Goal: Information Seeking & Learning: Find specific fact

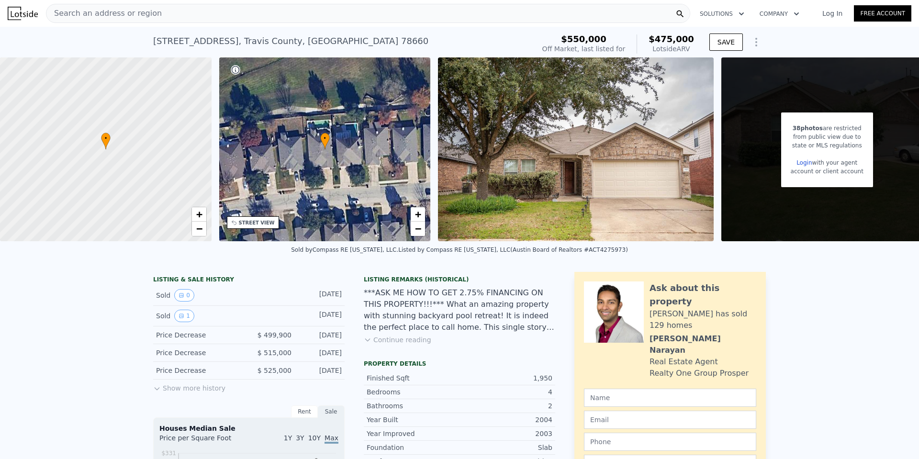
scroll to position [124, 0]
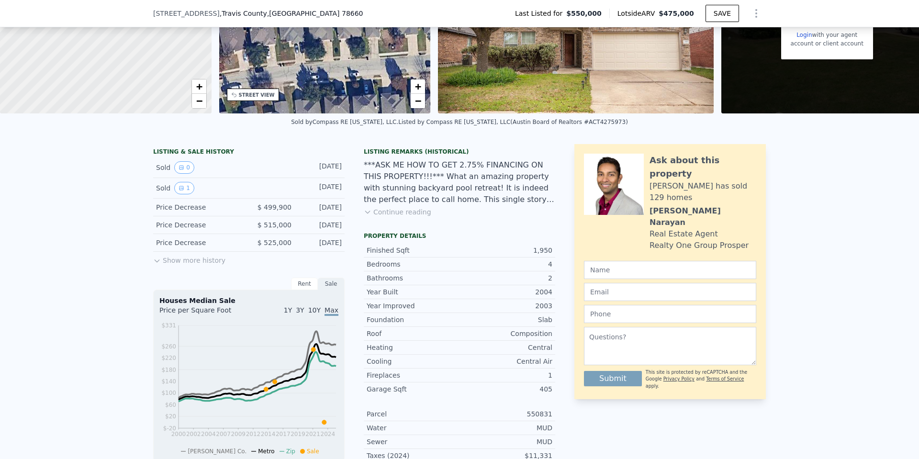
click at [179, 265] on button "Show more history" at bounding box center [189, 258] width 72 height 13
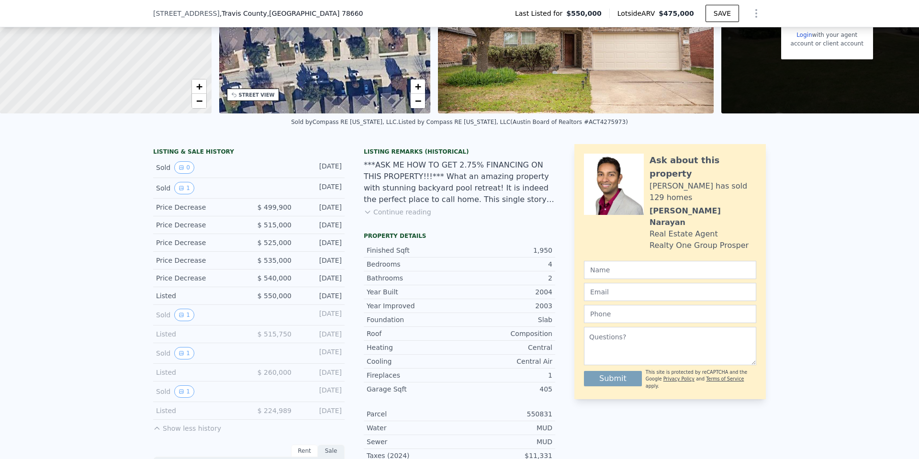
scroll to position [252, 0]
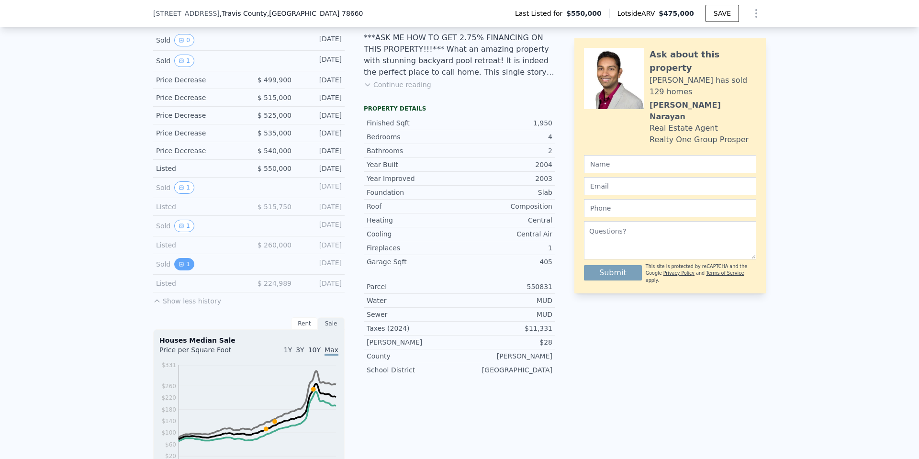
click at [186, 270] on button "1" at bounding box center [184, 264] width 20 height 12
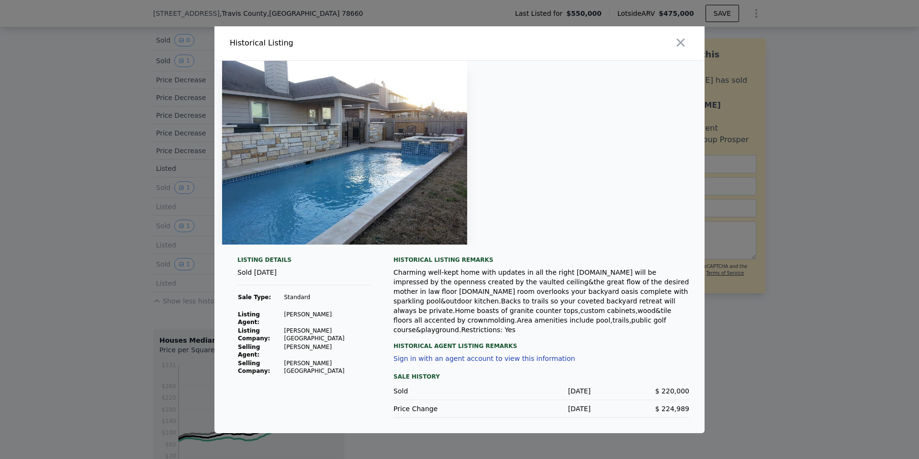
click at [146, 279] on div at bounding box center [459, 229] width 919 height 459
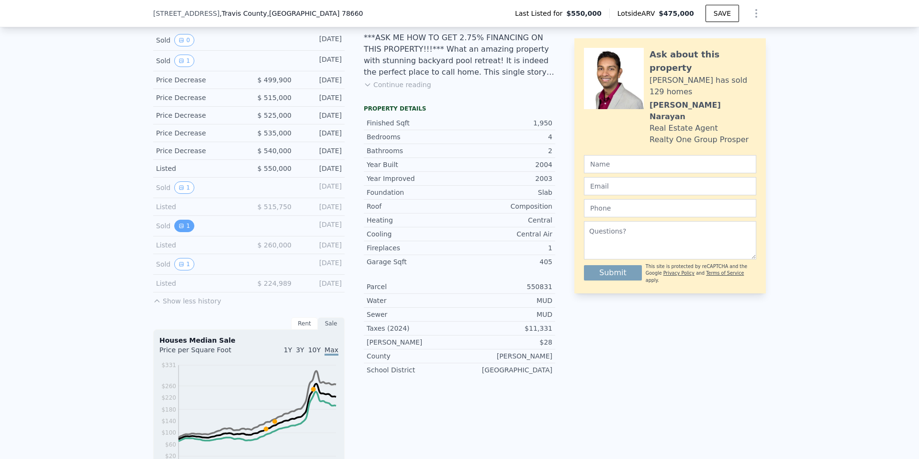
click at [186, 232] on button "1" at bounding box center [184, 226] width 20 height 12
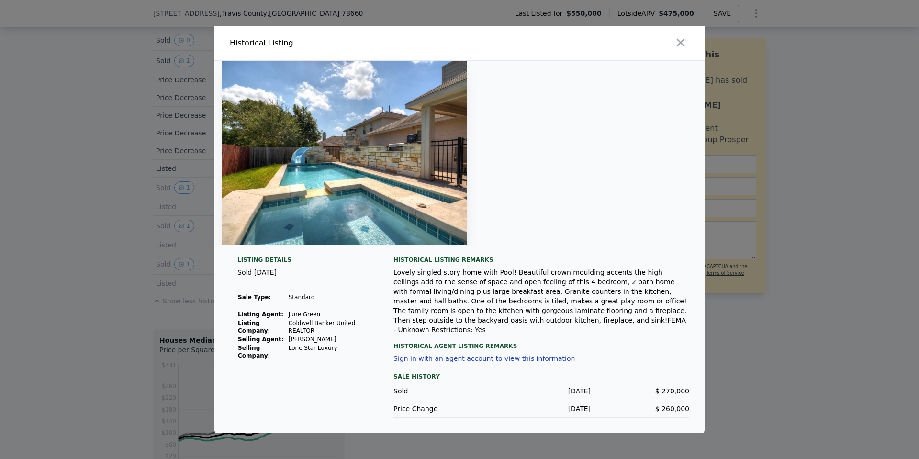
click at [91, 258] on div at bounding box center [459, 229] width 919 height 459
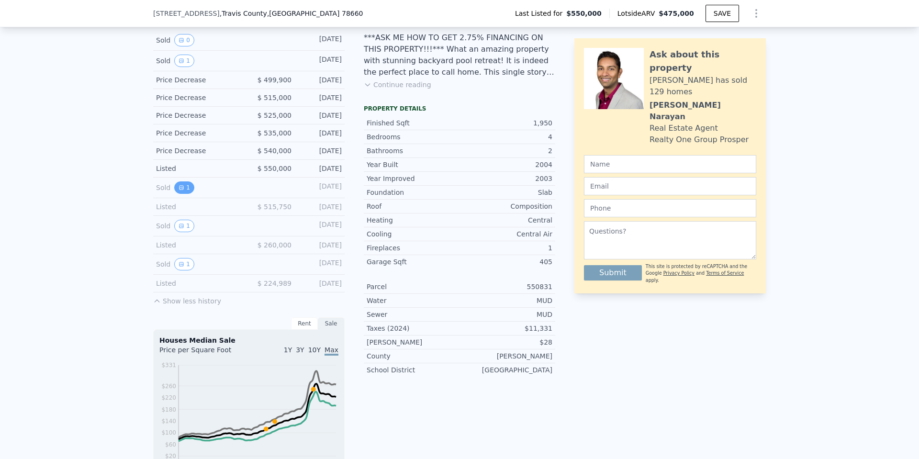
click at [180, 190] on button "1" at bounding box center [184, 187] width 20 height 12
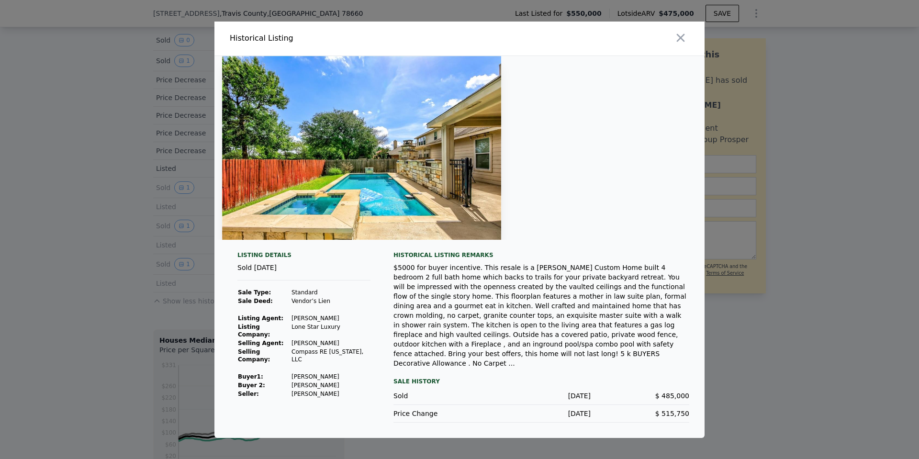
click at [123, 229] on div at bounding box center [459, 229] width 919 height 459
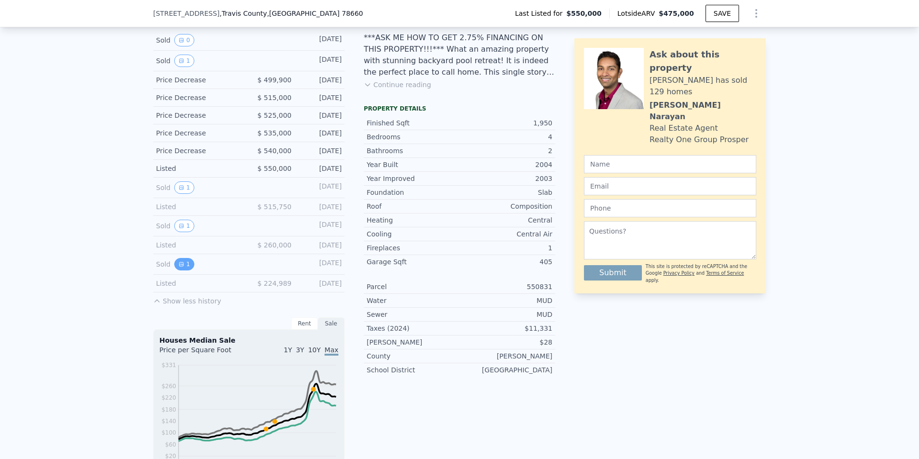
click at [179, 266] on button "1" at bounding box center [184, 264] width 20 height 12
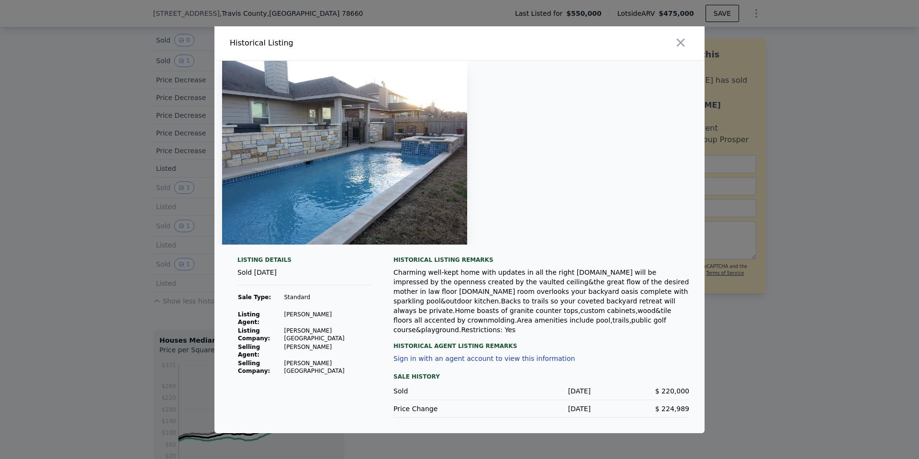
click at [85, 296] on div at bounding box center [459, 229] width 919 height 459
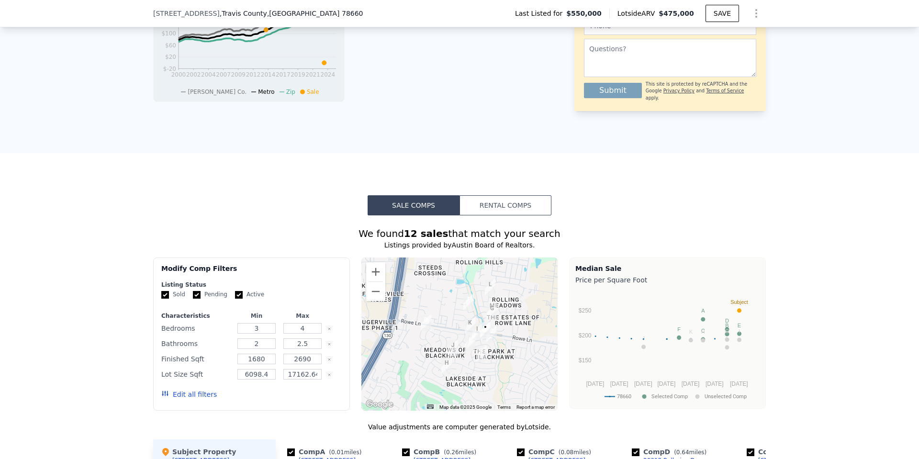
scroll to position [763, 0]
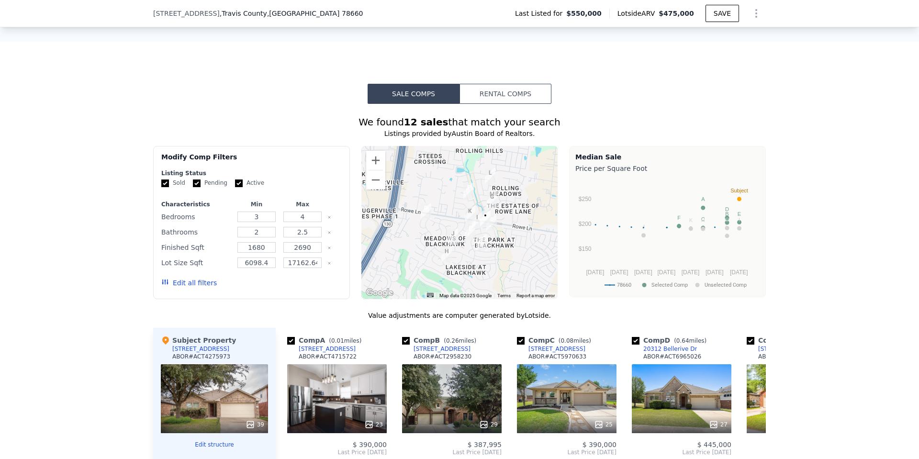
click at [278, 20] on div "[STREET_ADDRESS] Last Listed for $550,000 Lotside ARV $475,000 SAVE" at bounding box center [459, 13] width 613 height 27
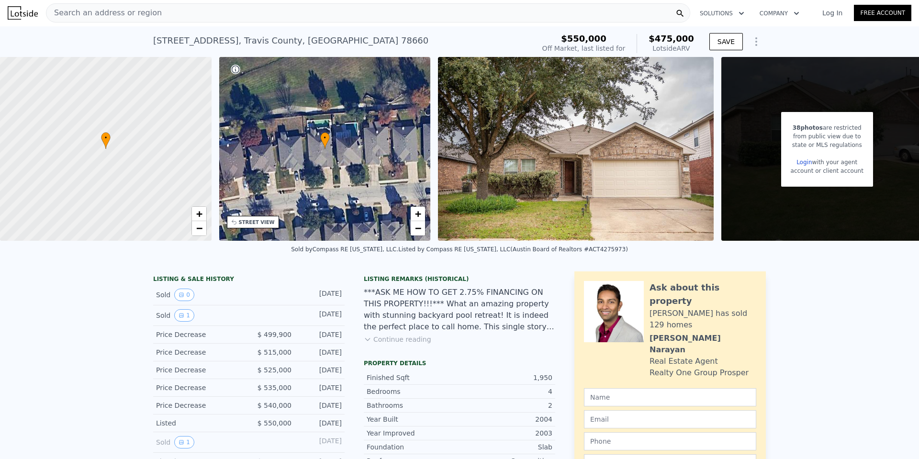
scroll to position [0, 0]
click at [244, 22] on div "Search an address or region" at bounding box center [368, 13] width 644 height 19
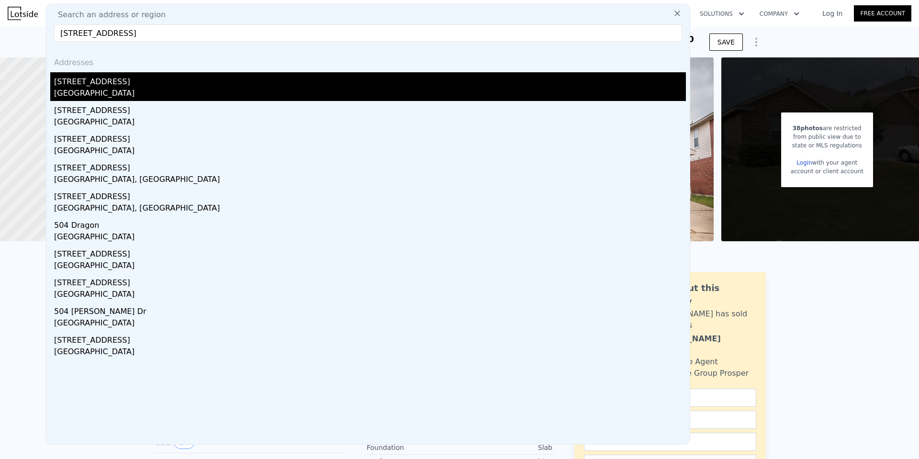
type input "[STREET_ADDRESS]"
click at [226, 86] on div "[STREET_ADDRESS]" at bounding box center [370, 79] width 632 height 15
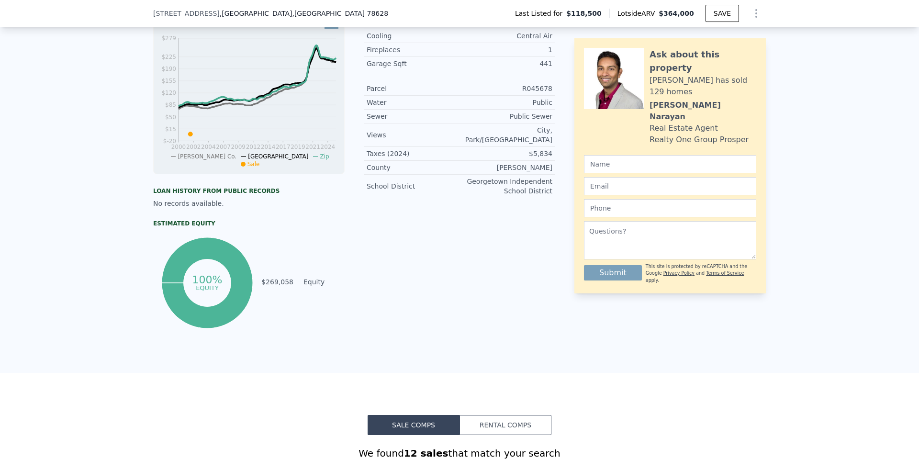
scroll to position [124, 0]
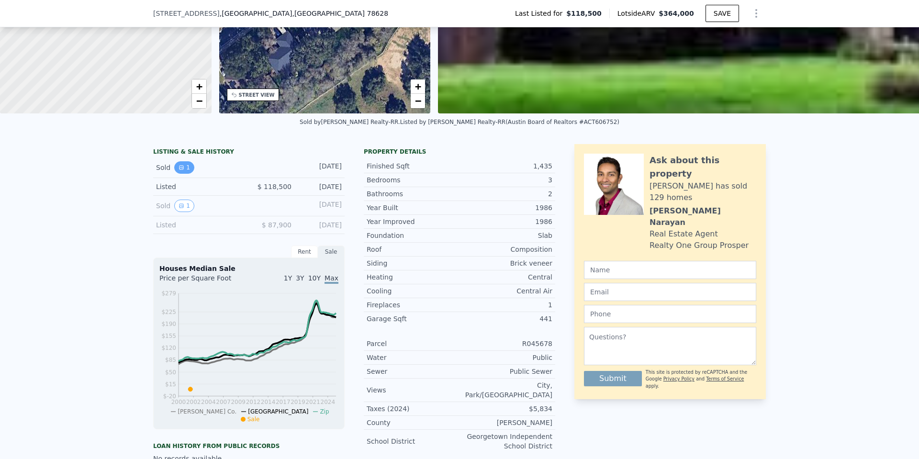
click at [179, 170] on icon "View historical data" at bounding box center [182, 168] width 6 height 6
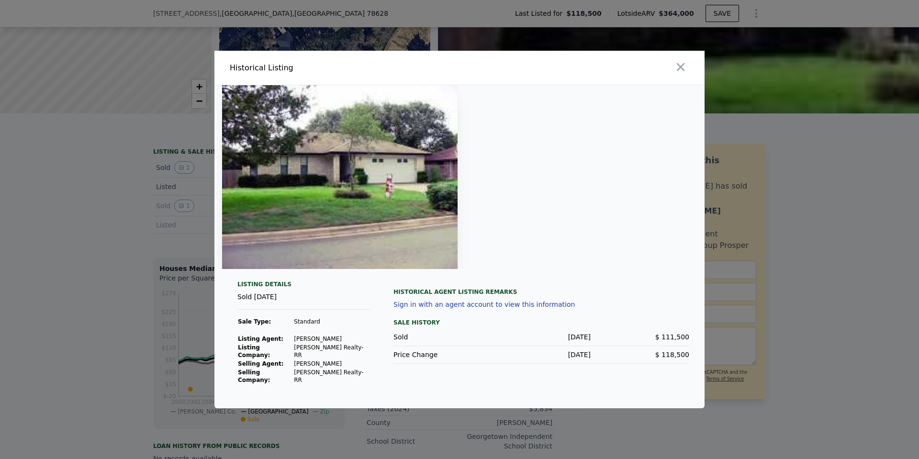
click at [171, 230] on div at bounding box center [459, 229] width 919 height 459
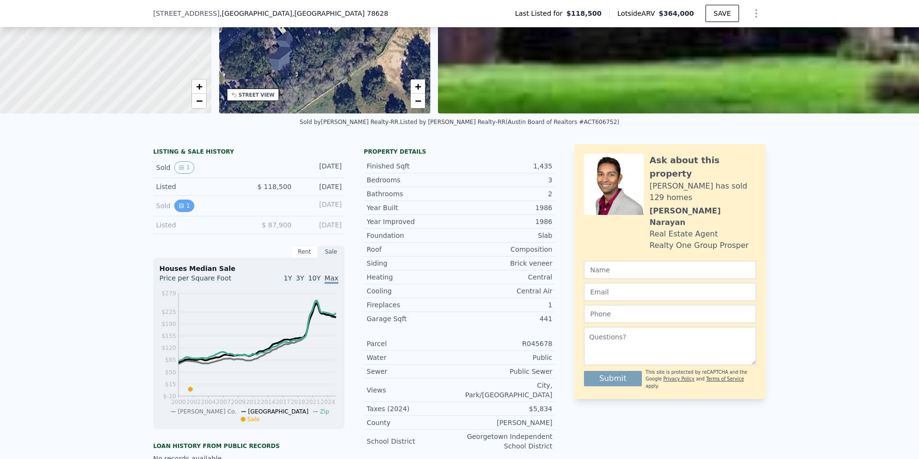
click at [179, 209] on icon "View historical data" at bounding box center [182, 206] width 6 height 6
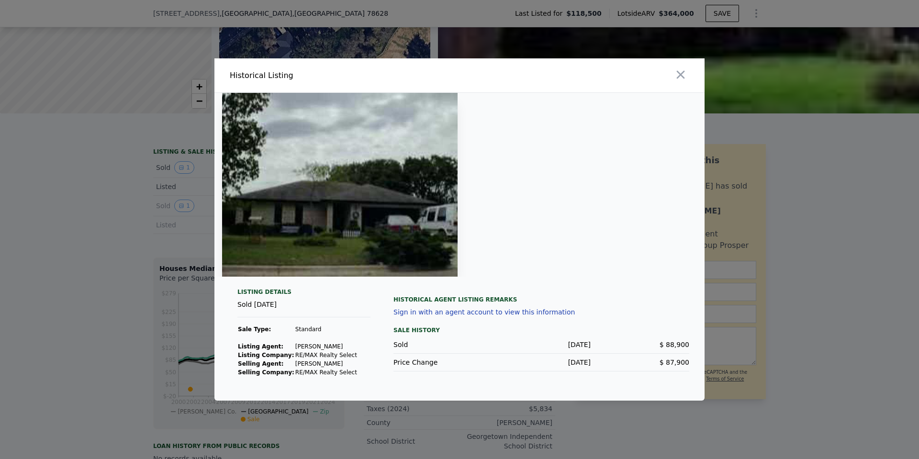
click at [111, 212] on div at bounding box center [459, 229] width 919 height 459
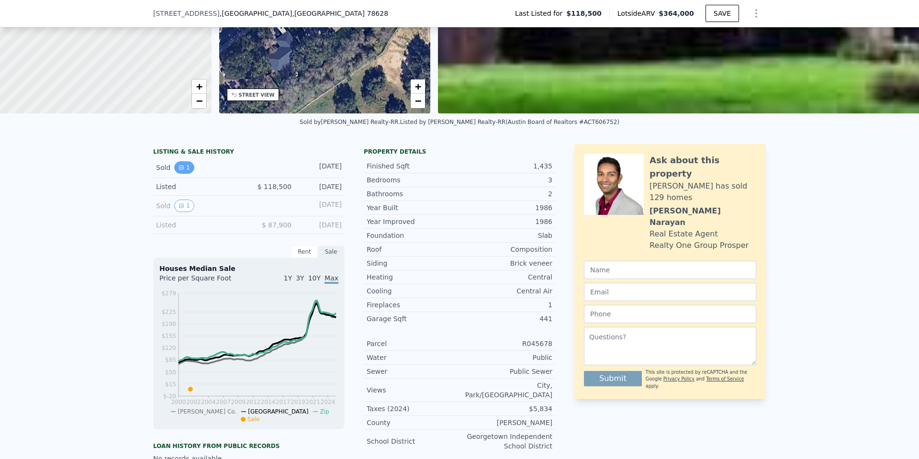
click at [180, 169] on icon "View historical data" at bounding box center [182, 168] width 4 height 4
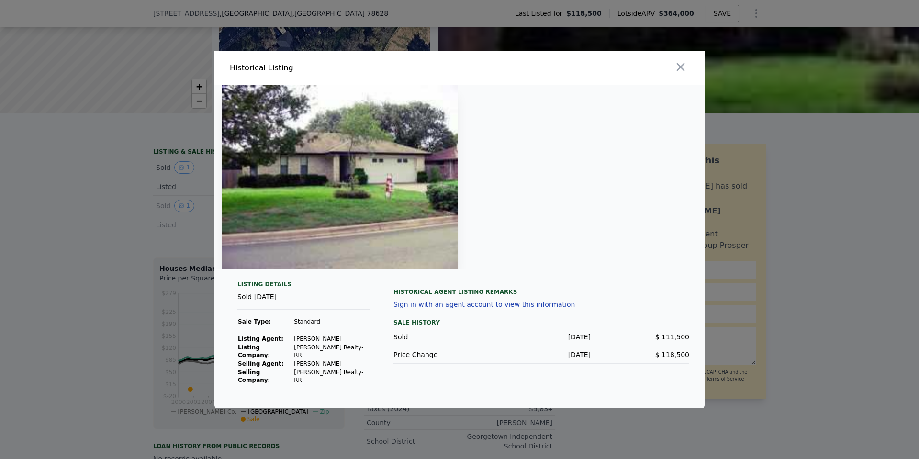
click at [139, 189] on div at bounding box center [459, 229] width 919 height 459
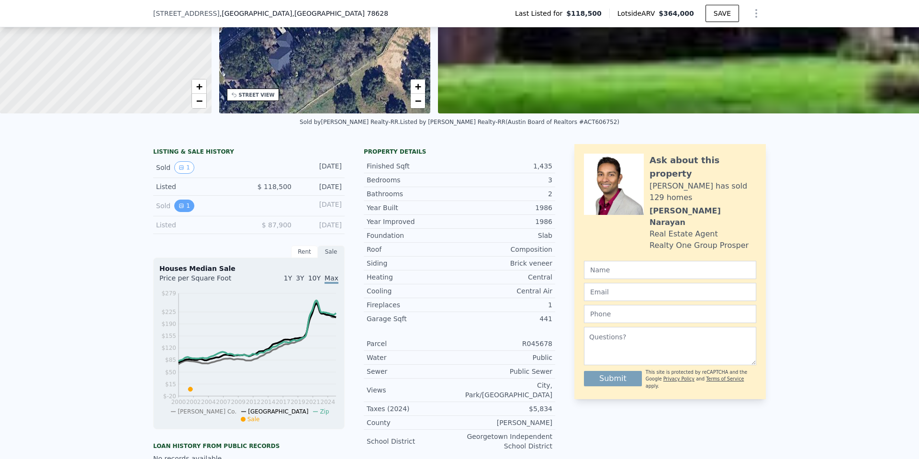
click at [183, 212] on button "1" at bounding box center [184, 206] width 20 height 12
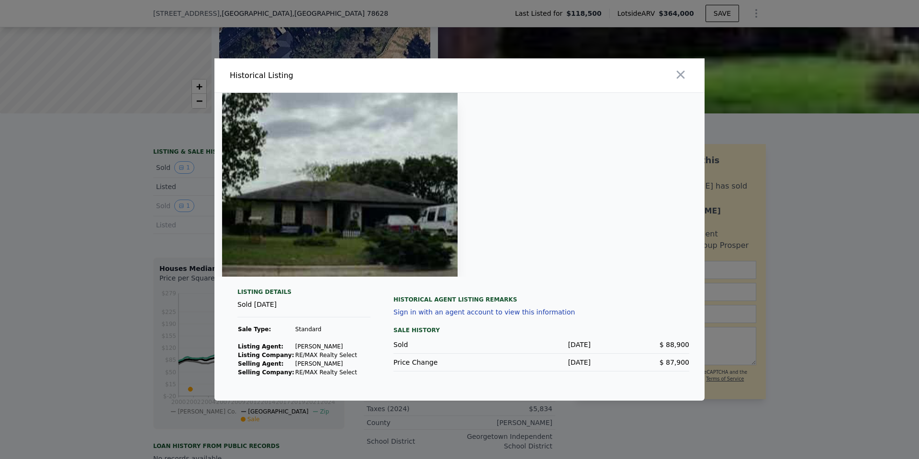
click at [131, 240] on div at bounding box center [459, 229] width 919 height 459
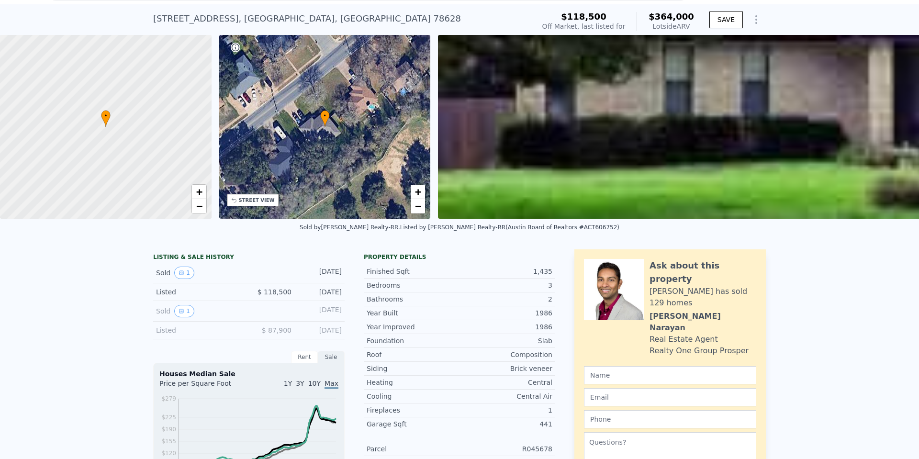
scroll to position [3, 0]
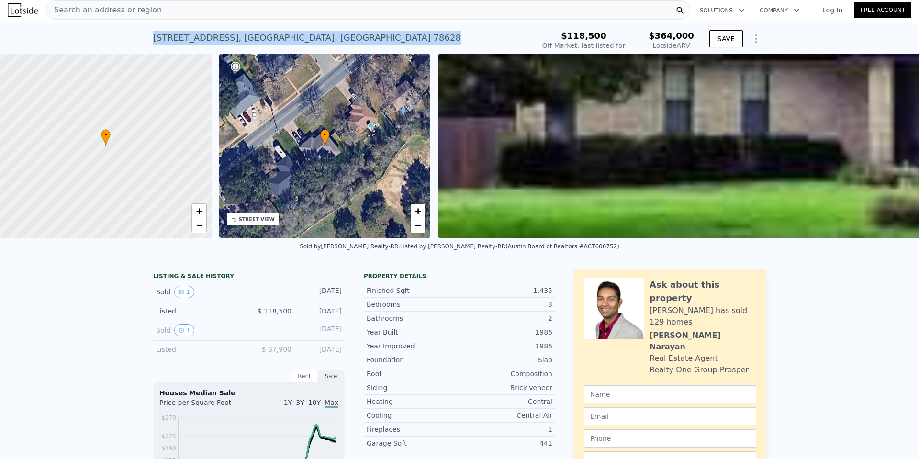
drag, startPoint x: 290, startPoint y: 41, endPoint x: 145, endPoint y: 40, distance: 145.1
click at [145, 40] on div "[STREET_ADDRESS] No sales on record (~ARV $364k ) $118,500 Off Market, last lis…" at bounding box center [459, 38] width 919 height 31
copy div "[STREET_ADDRESS]"
click at [207, 11] on div "Search an address or region" at bounding box center [368, 9] width 644 height 19
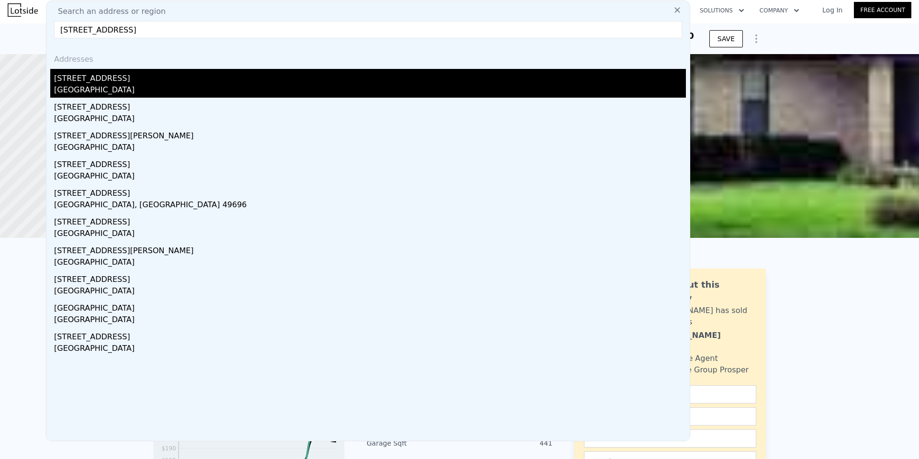
type input "[STREET_ADDRESS]"
click at [221, 83] on div "[STREET_ADDRESS]" at bounding box center [370, 76] width 632 height 15
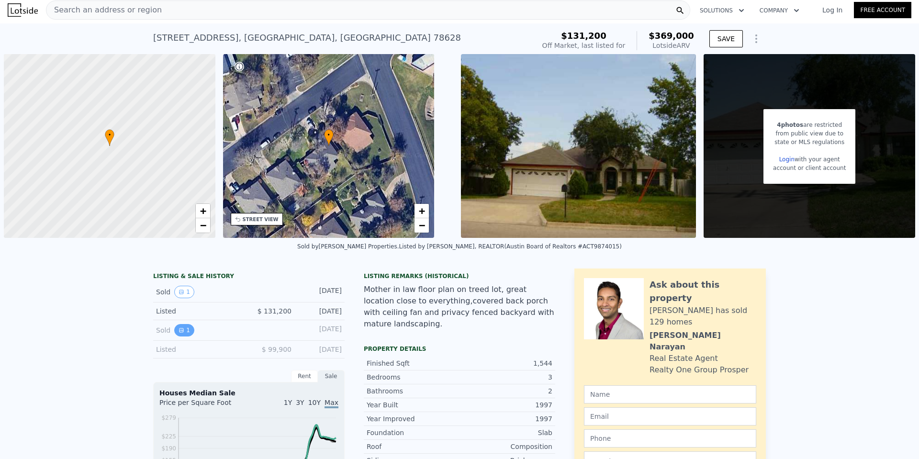
click at [177, 336] on button "1" at bounding box center [184, 330] width 20 height 12
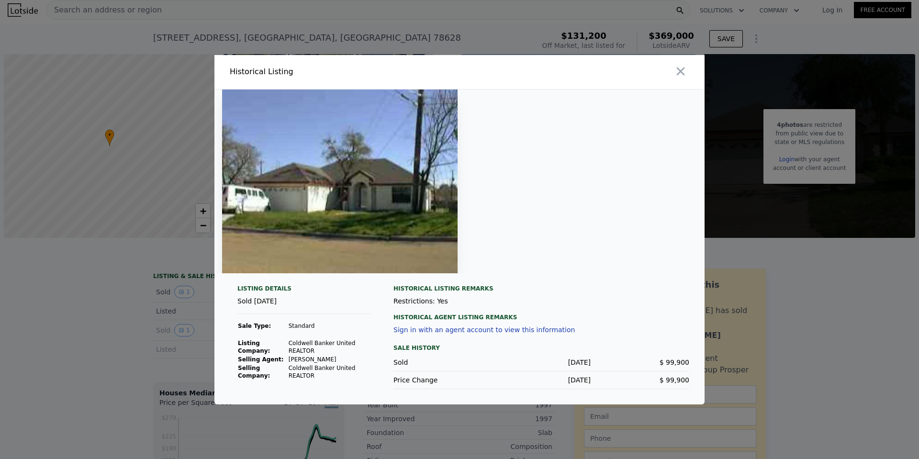
click at [123, 327] on div at bounding box center [459, 229] width 919 height 459
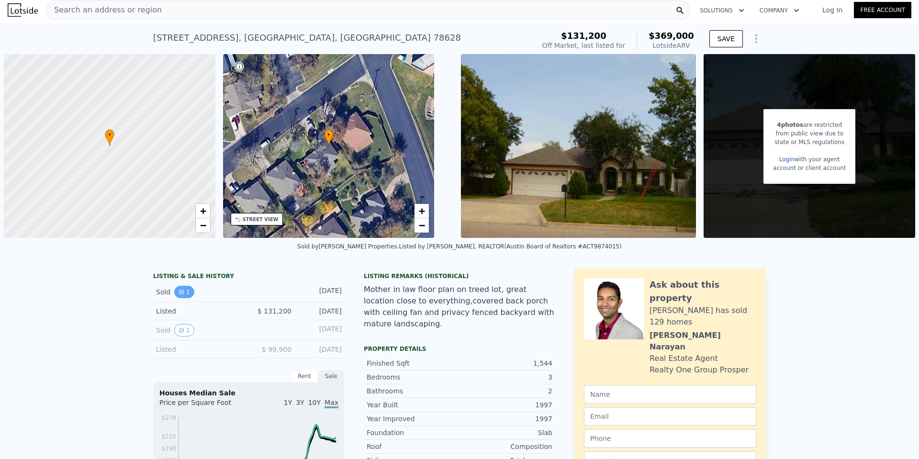
click at [188, 290] on button "1" at bounding box center [184, 292] width 20 height 12
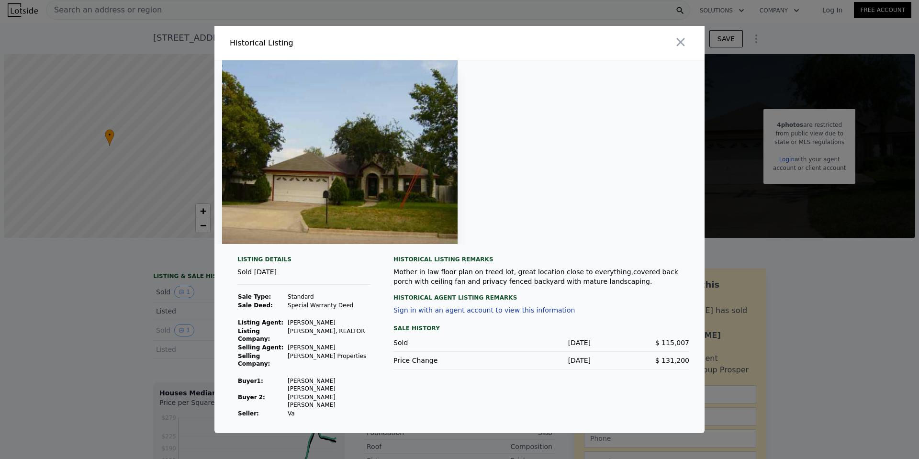
click at [167, 305] on div at bounding box center [459, 229] width 919 height 459
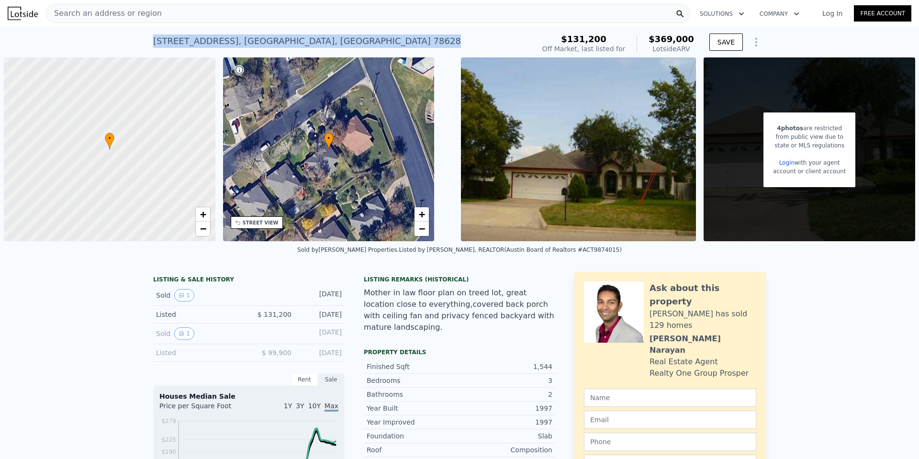
drag, startPoint x: 344, startPoint y: 45, endPoint x: 146, endPoint y: 37, distance: 198.4
click at [146, 37] on div "[STREET_ADDRESS] No sales on record (~ARV $369k ) $131,200 Off Market, last lis…" at bounding box center [459, 42] width 919 height 31
copy div "[STREET_ADDRESS]"
